Goal: Task Accomplishment & Management: Manage account settings

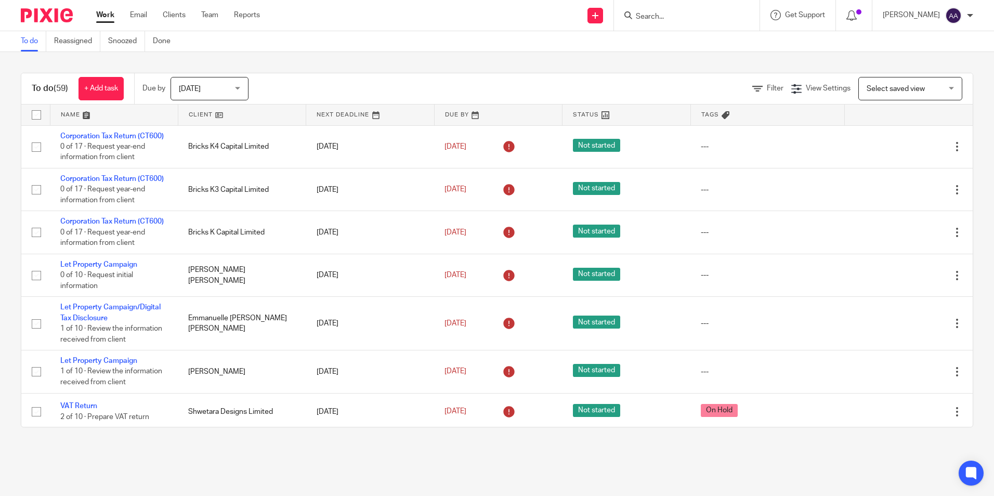
click at [674, 23] on div at bounding box center [687, 15] width 146 height 31
click at [674, 12] on input "Search" at bounding box center [682, 16] width 94 height 9
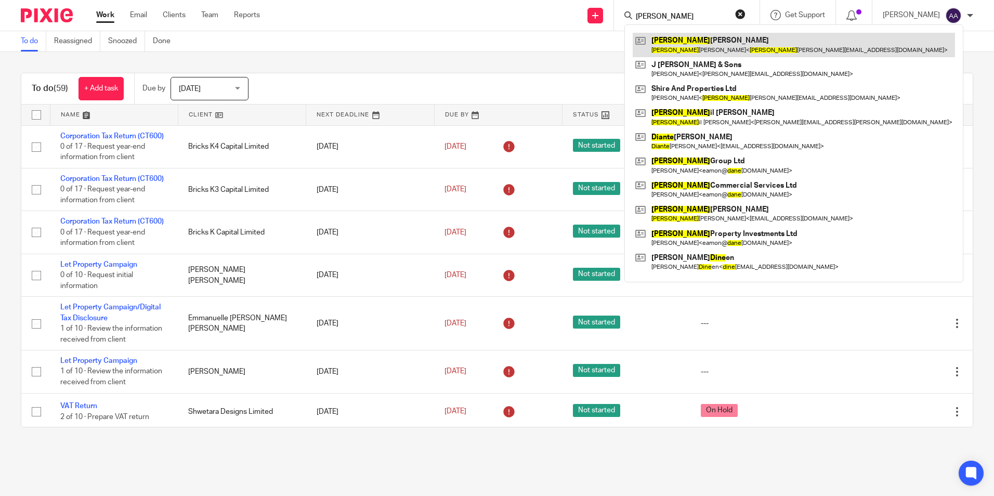
type input "diane"
click at [695, 47] on link at bounding box center [794, 45] width 322 height 24
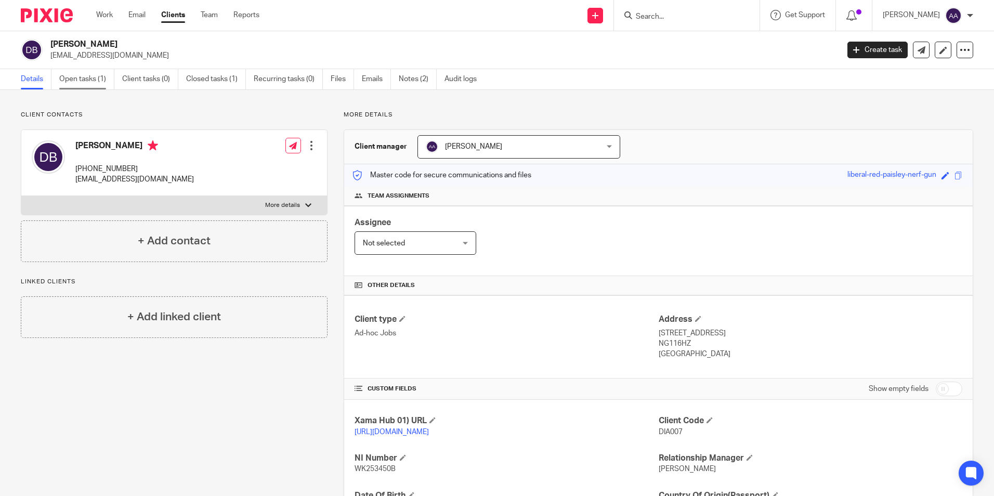
click at [62, 71] on link "Open tasks (1)" at bounding box center [86, 79] width 55 height 20
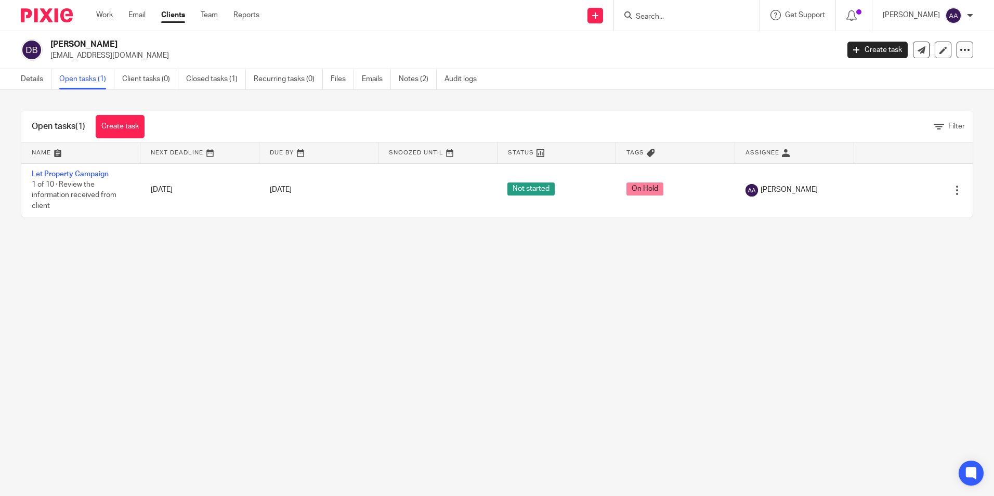
click at [88, 171] on link "Let Property Campaign" at bounding box center [70, 174] width 77 height 7
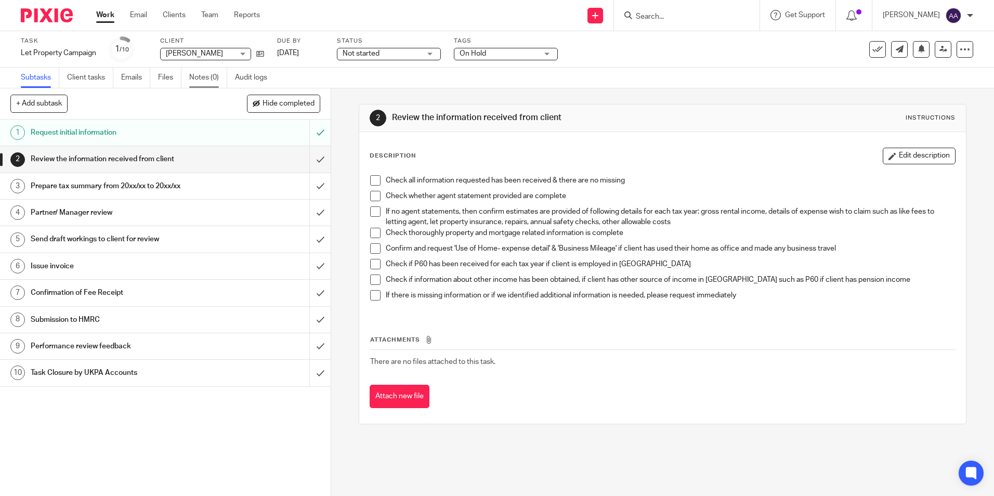
click at [217, 80] on link "Notes (0)" at bounding box center [208, 78] width 38 height 20
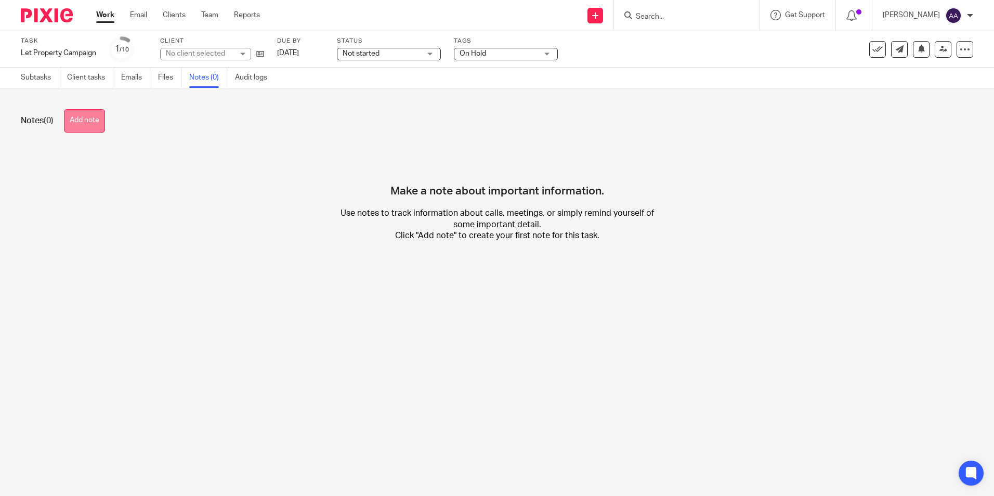
click at [102, 127] on button "Add note" at bounding box center [84, 120] width 41 height 23
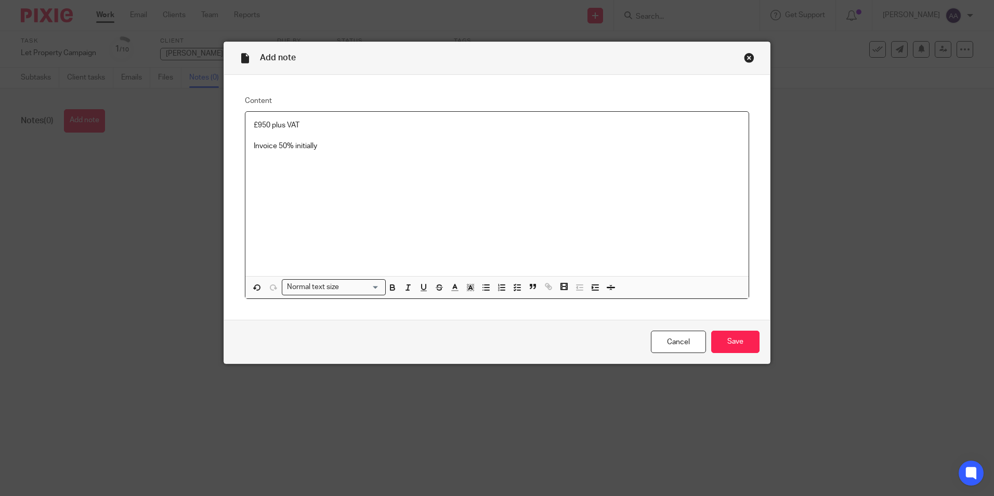
click at [686, 230] on div "£950 plus VAT Invoice 50% initially" at bounding box center [496, 194] width 503 height 164
click at [739, 343] on input "Save" at bounding box center [735, 342] width 48 height 22
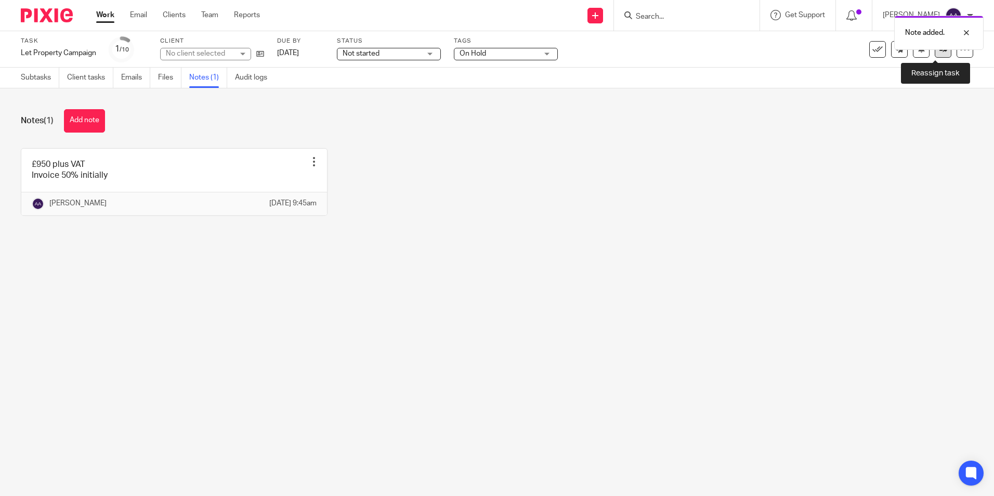
click at [940, 53] on icon at bounding box center [944, 49] width 8 height 8
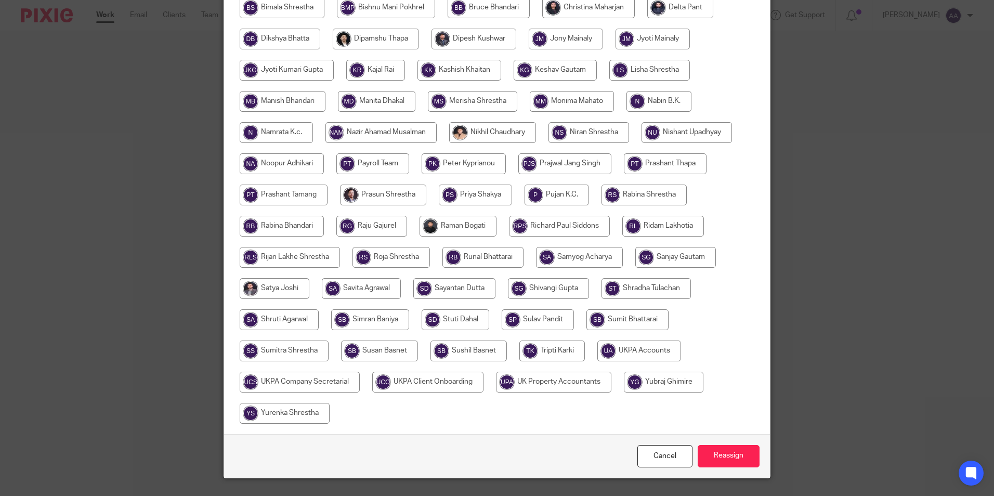
scroll to position [309, 0]
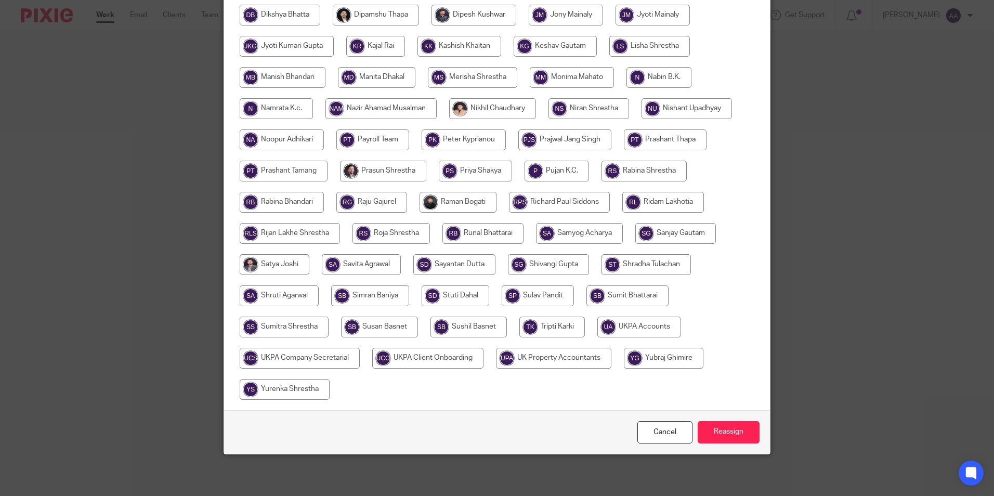
click at [659, 331] on input "radio" at bounding box center [639, 327] width 84 height 21
radio input "true"
click at [736, 438] on input "Reassign" at bounding box center [729, 432] width 62 height 22
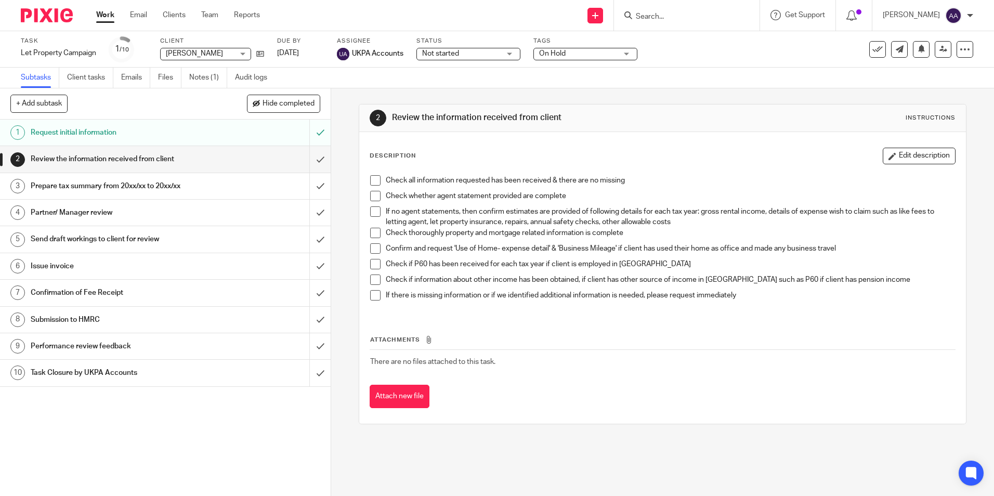
drag, startPoint x: 104, startPoint y: 17, endPoint x: 219, endPoint y: 31, distance: 116.4
click at [104, 17] on link "Work" at bounding box center [105, 15] width 18 height 10
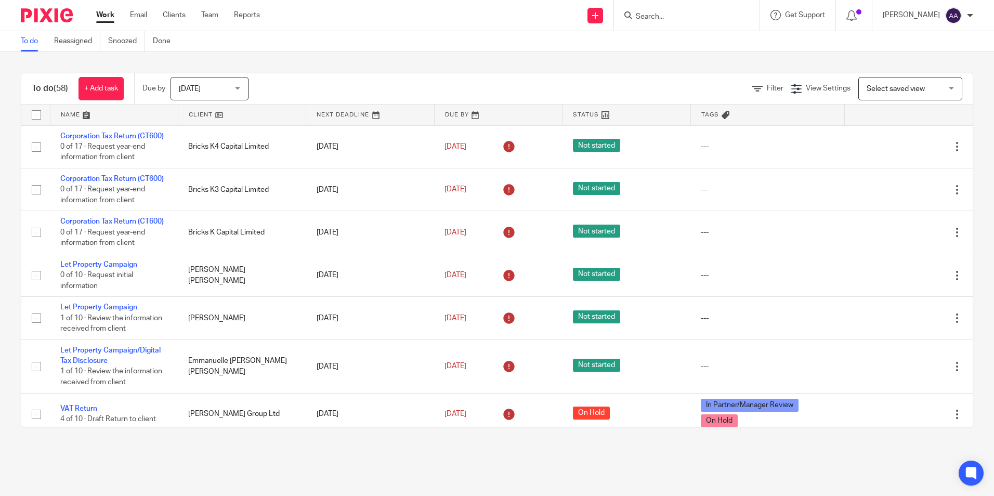
click at [671, 17] on input "Search" at bounding box center [682, 16] width 94 height 9
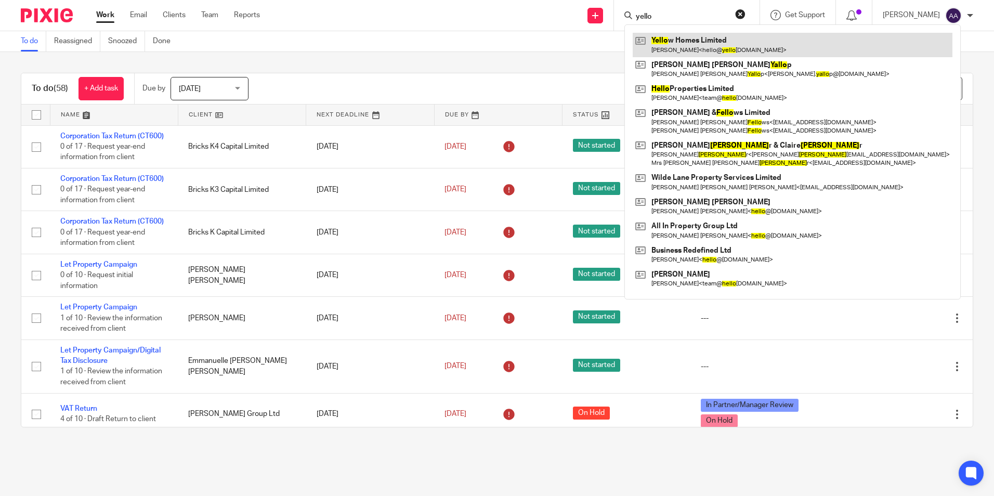
type input "yello"
click at [686, 40] on link at bounding box center [793, 45] width 320 height 24
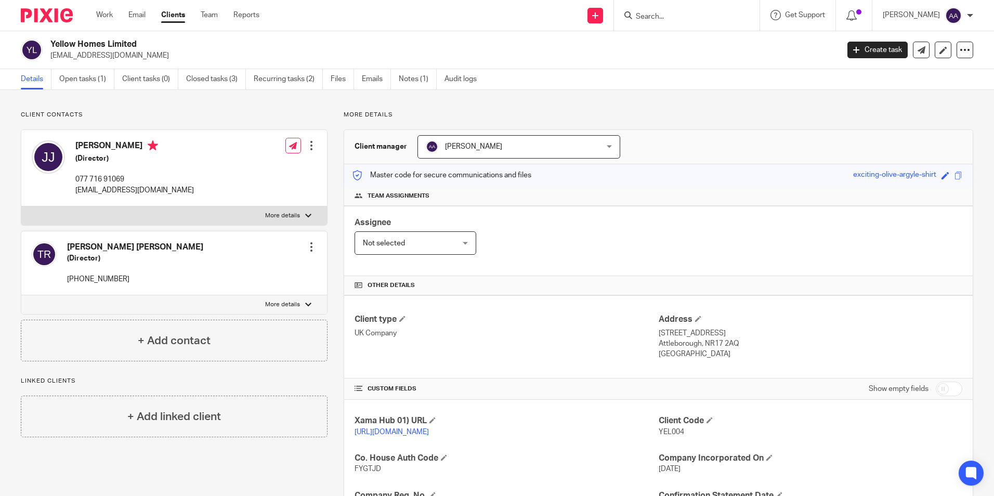
drag, startPoint x: 138, startPoint y: 280, endPoint x: 65, endPoint y: 285, distance: 73.5
click at [65, 285] on div "[PERSON_NAME] [PERSON_NAME] (Director) [PHONE_NUMBER]" at bounding box center [118, 263] width 172 height 53
click at [233, 116] on p "Client contacts" at bounding box center [174, 115] width 307 height 8
drag, startPoint x: 622, startPoint y: 92, endPoint x: 623, endPoint y: 100, distance: 8.5
click at [623, 96] on div "Client contacts [PERSON_NAME] (Director) 077 716 91069 [EMAIL_ADDRESS][DOMAIN_N…" at bounding box center [497, 394] width 994 height 608
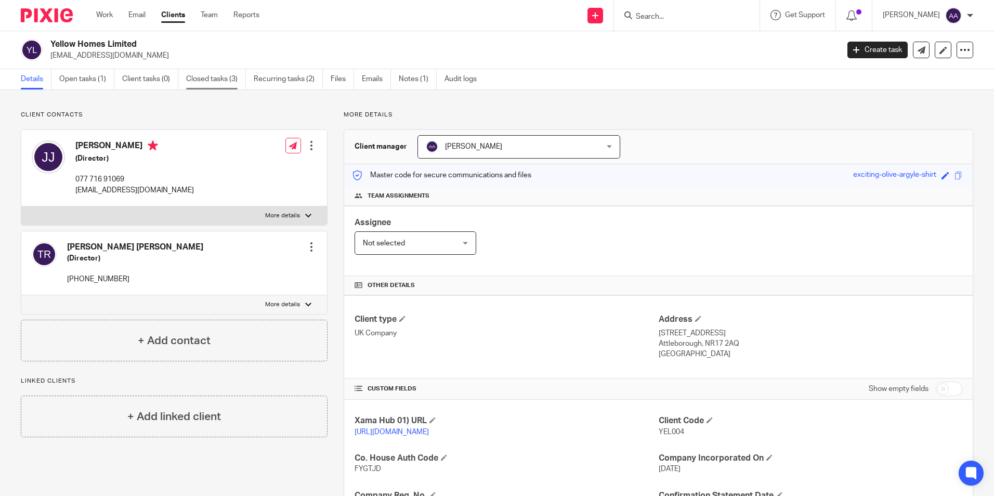
click at [224, 82] on link "Closed tasks (3)" at bounding box center [216, 79] width 60 height 20
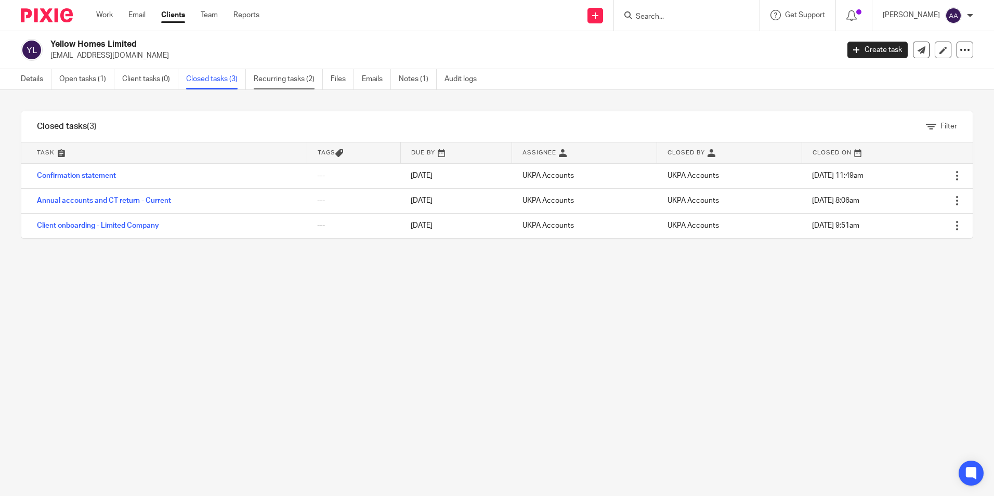
click at [298, 81] on link "Recurring tasks (2)" at bounding box center [288, 79] width 69 height 20
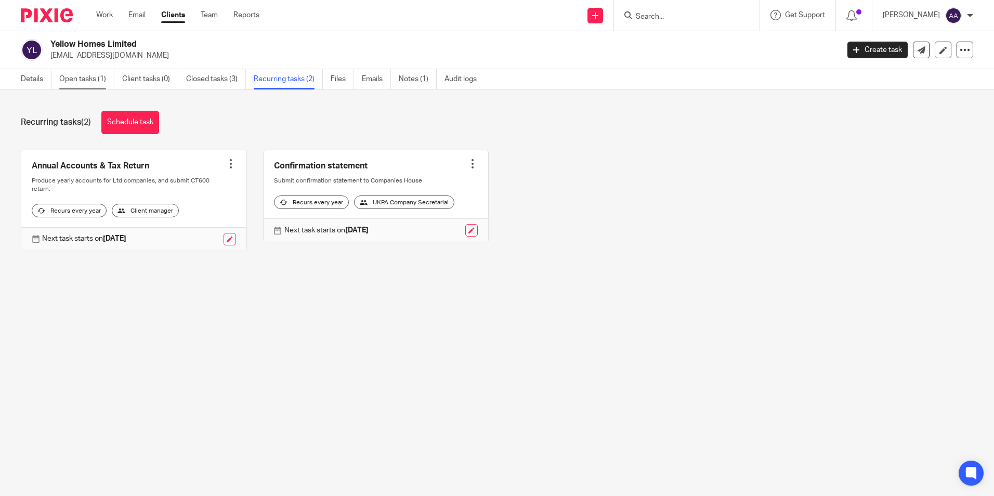
click at [84, 74] on link "Open tasks (1)" at bounding box center [86, 79] width 55 height 20
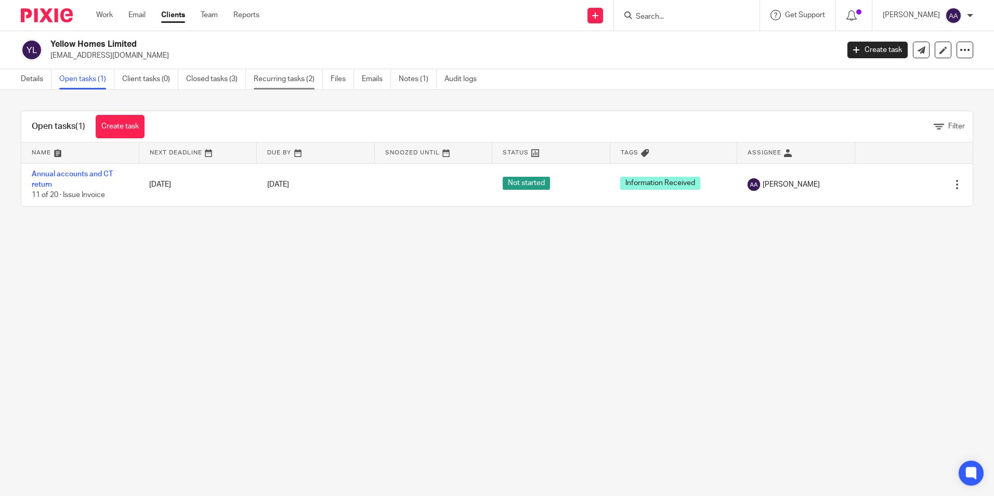
click at [281, 80] on link "Recurring tasks (2)" at bounding box center [288, 79] width 69 height 20
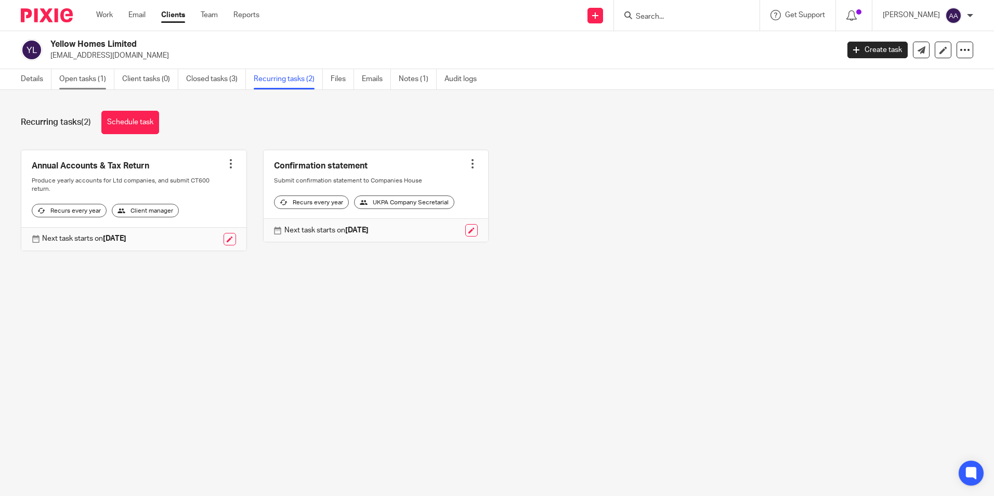
click at [95, 77] on link "Open tasks (1)" at bounding box center [86, 79] width 55 height 20
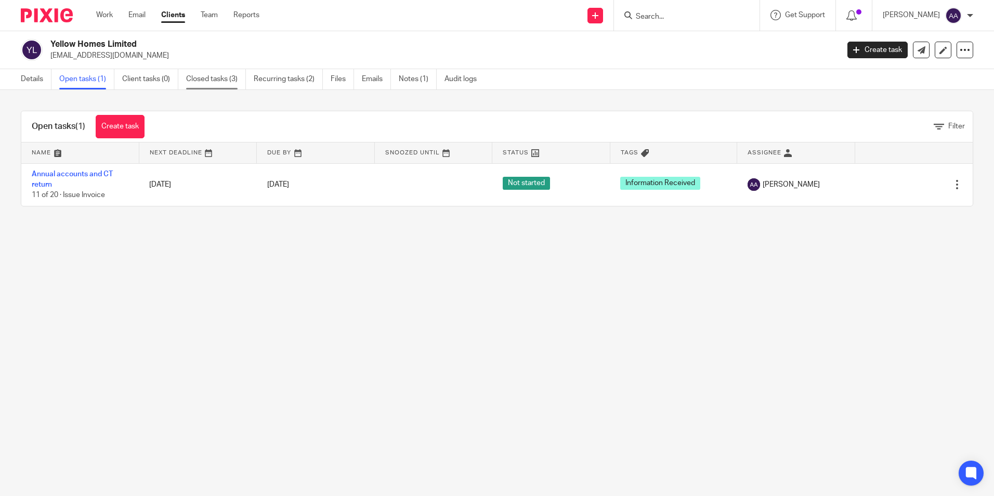
click at [209, 80] on link "Closed tasks (3)" at bounding box center [216, 79] width 60 height 20
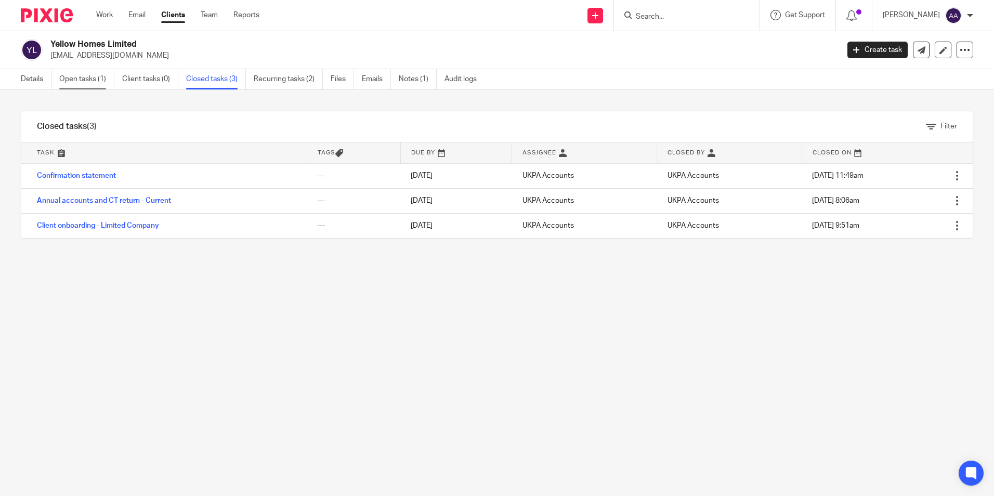
click at [101, 86] on link "Open tasks (1)" at bounding box center [86, 79] width 55 height 20
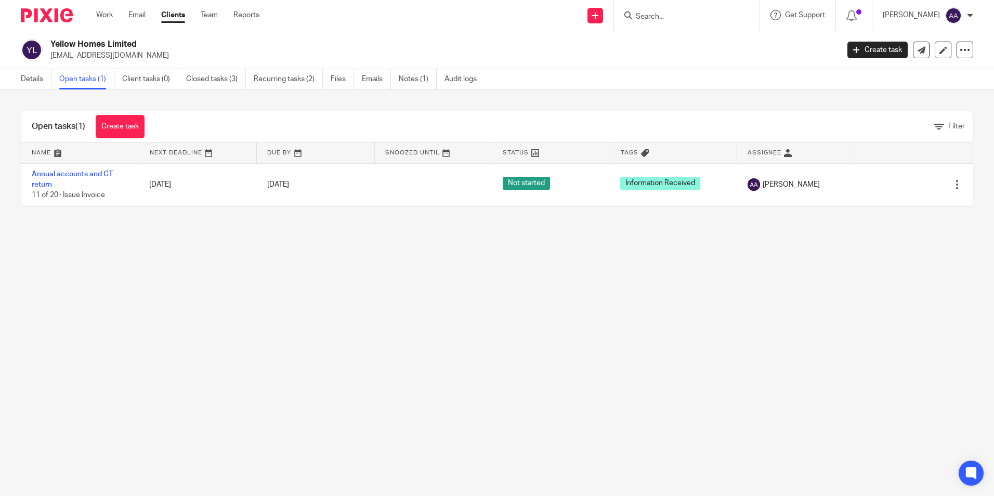
click at [686, 11] on form at bounding box center [690, 15] width 111 height 13
click at [674, 20] on input "Search" at bounding box center [682, 16] width 94 height 9
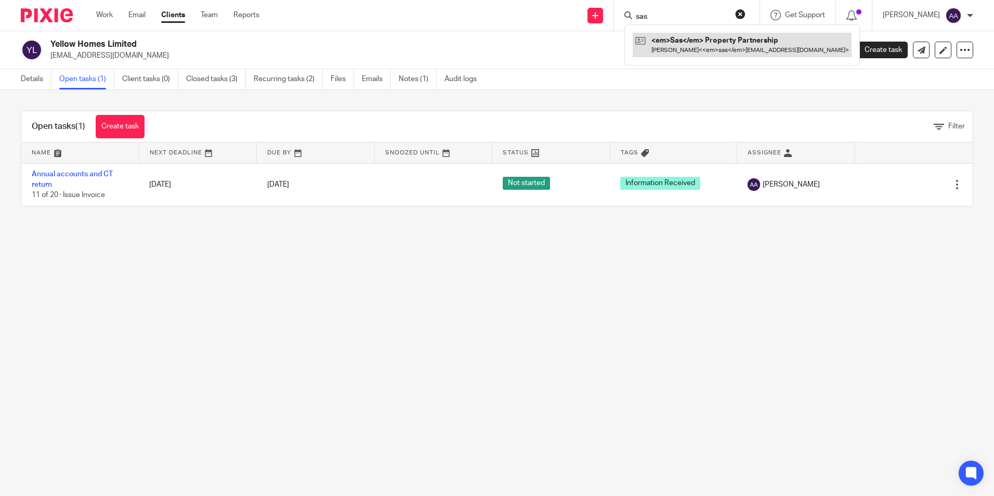
type input "sas"
click at [690, 44] on link at bounding box center [725, 45] width 185 height 24
click at [580, 281] on main "Yellow Homes Limited hello@yellow-homes.co.uk Create task Update from Companies…" at bounding box center [497, 248] width 994 height 496
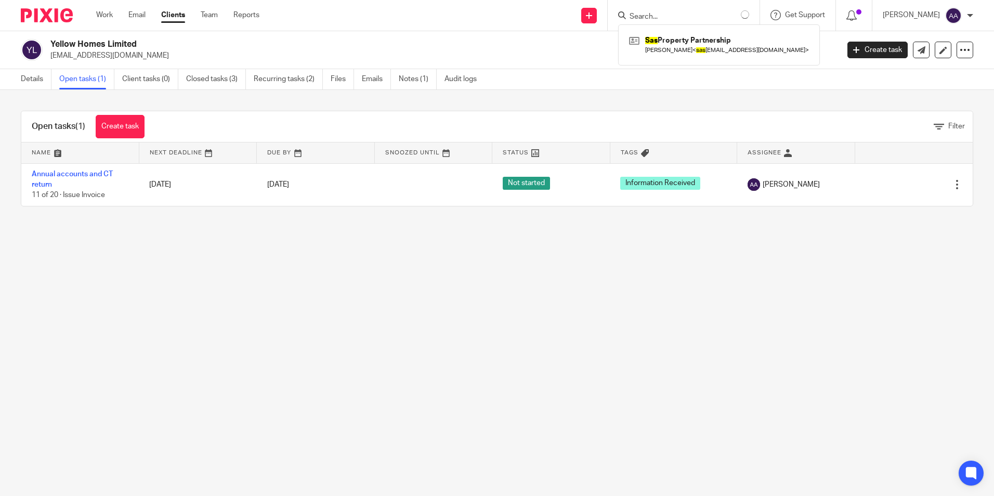
click at [675, 93] on div "Open tasks (1) Create task Filter Name Next Deadline Due By Snoozed Until Statu…" at bounding box center [497, 158] width 994 height 137
click at [856, 347] on main "Yellow Homes Limited hello@yellow-homes.co.uk Create task Update from Companies…" at bounding box center [497, 248] width 994 height 496
click at [836, 389] on main "Yellow Homes Limited hello@yellow-homes.co.uk Create task Update from Companies…" at bounding box center [497, 248] width 994 height 496
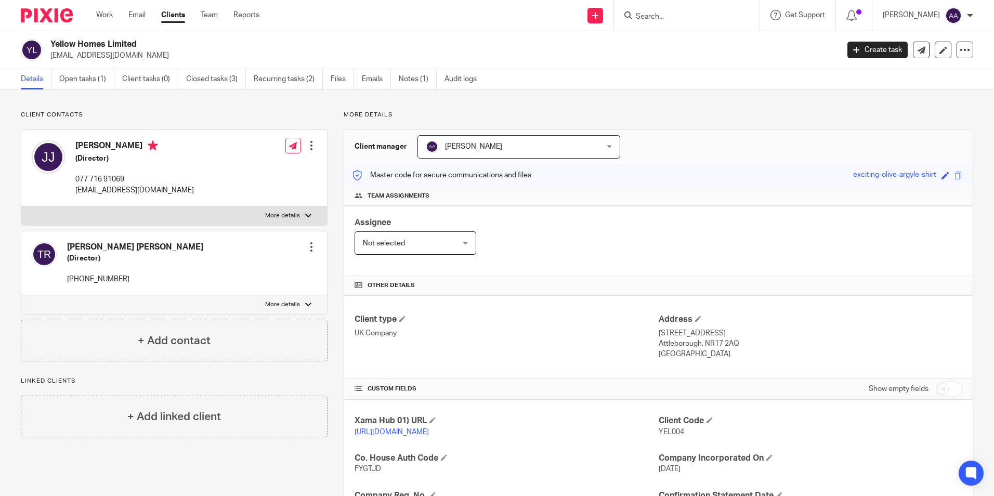
click at [683, 7] on div at bounding box center [687, 15] width 146 height 31
click at [677, 20] on form at bounding box center [690, 15] width 111 height 13
click at [676, 16] on input "Search" at bounding box center [682, 16] width 94 height 9
type input "impact"
click at [735, 45] on link at bounding box center [718, 45] width 171 height 24
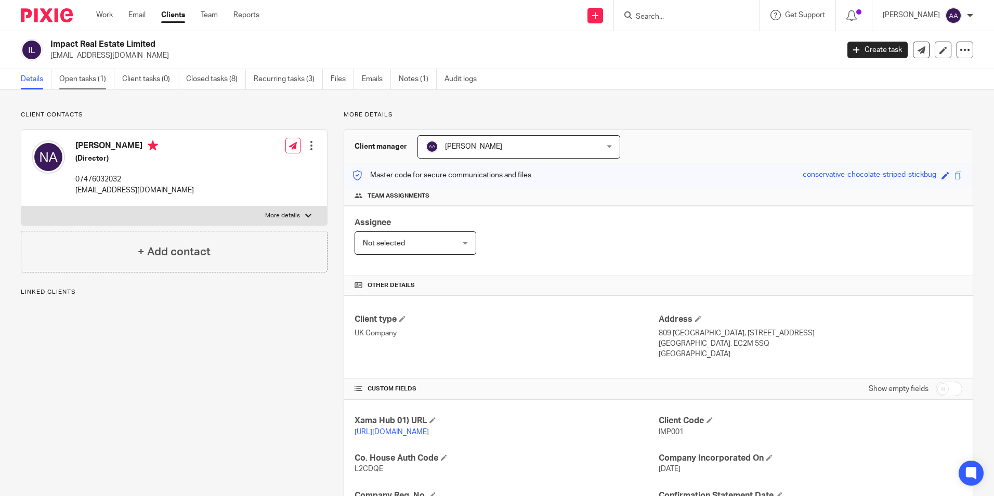
click at [101, 86] on link "Open tasks (1)" at bounding box center [86, 79] width 55 height 20
